Goal: Communication & Community: Answer question/provide support

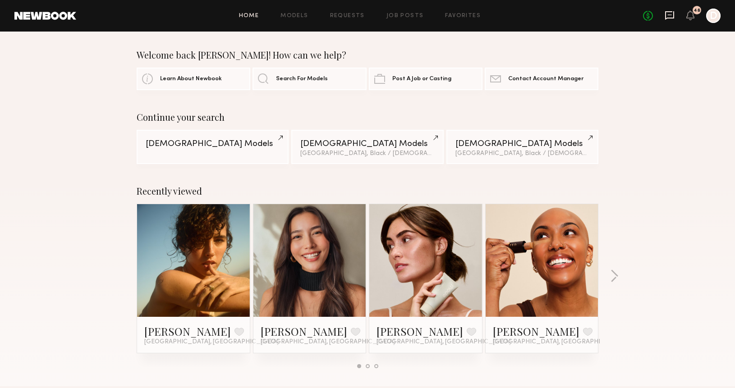
click at [666, 20] on icon at bounding box center [670, 15] width 10 height 10
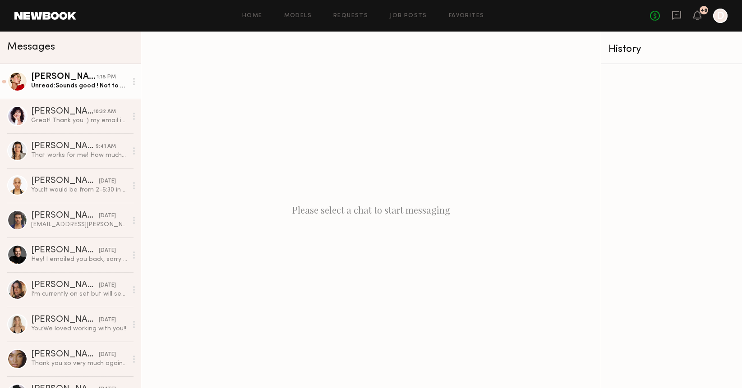
click at [78, 83] on div "Unread: Sounds good ! Not to worry just thought I’d check, thank you 🙏🏽" at bounding box center [79, 86] width 96 height 9
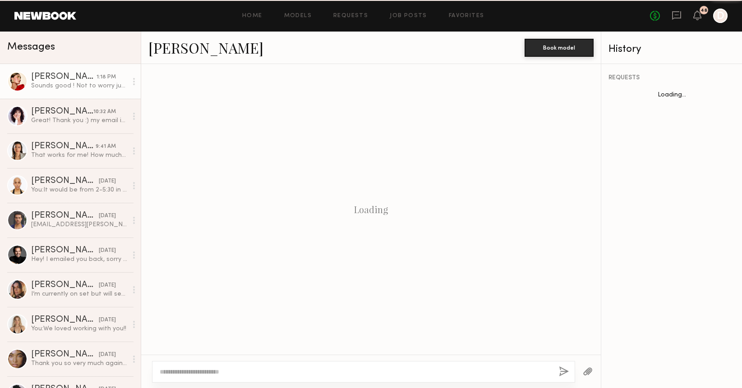
scroll to position [631, 0]
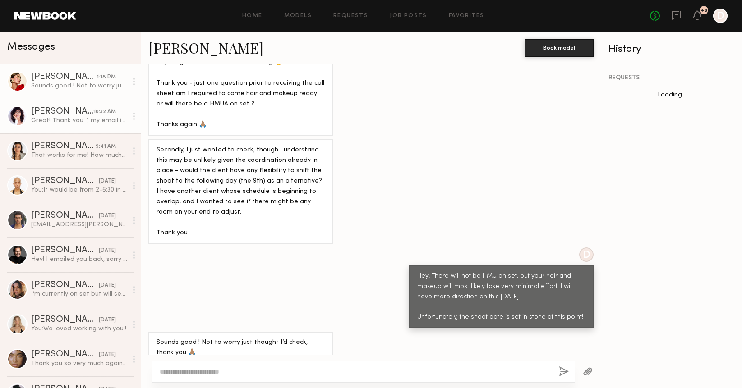
click at [76, 112] on div "[PERSON_NAME]" at bounding box center [62, 111] width 62 height 9
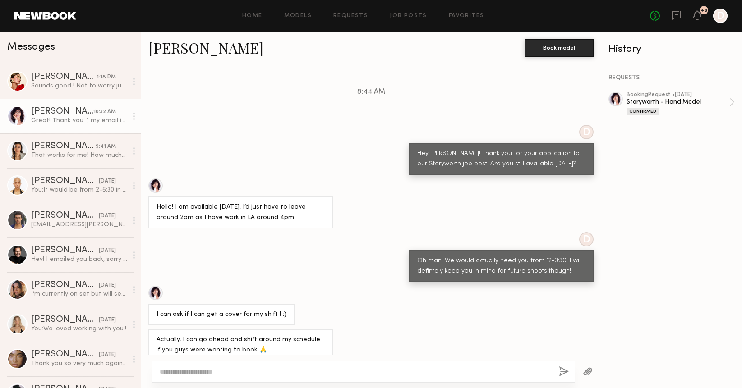
scroll to position [508, 0]
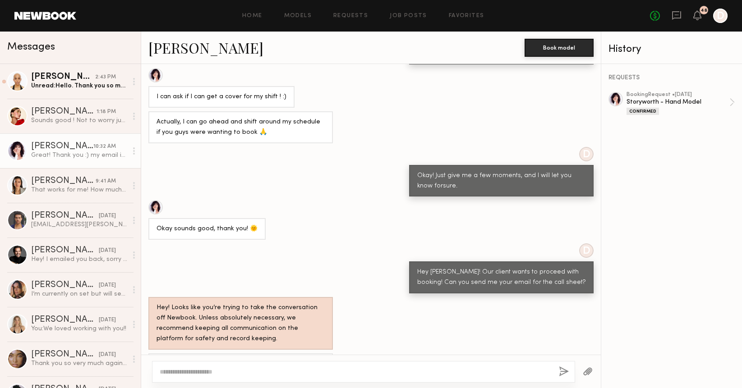
copy div "[EMAIL_ADDRESS][DOMAIN_NAME]"
drag, startPoint x: 247, startPoint y: 339, endPoint x: 328, endPoint y: 342, distance: 80.8
click at [328, 354] on div "Great! Thank you :) my email is [EMAIL_ADDRESS][DOMAIN_NAME]" at bounding box center [371, 370] width 460 height 32
click at [70, 80] on div "[PERSON_NAME]" at bounding box center [63, 77] width 64 height 9
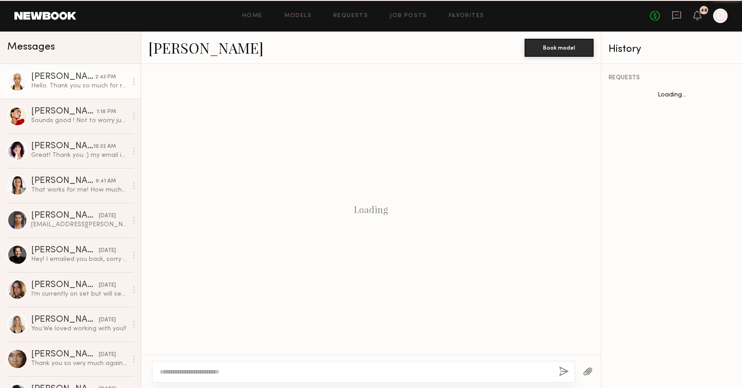
scroll to position [918, 0]
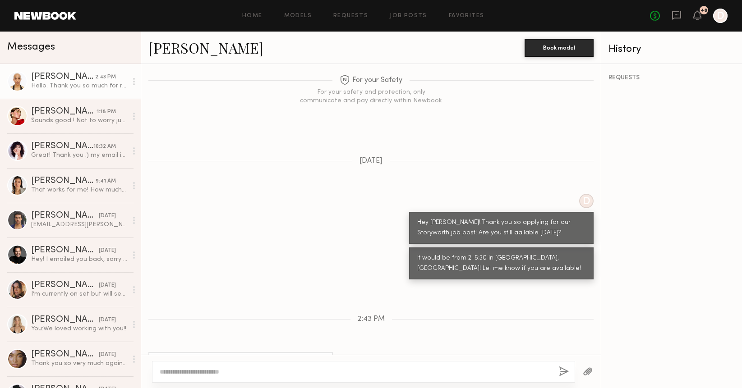
click at [201, 375] on textarea at bounding box center [356, 372] width 392 height 9
type textarea "**********"
click at [562, 374] on button "button" at bounding box center [564, 372] width 10 height 11
